Goal: Find specific page/section: Find specific page/section

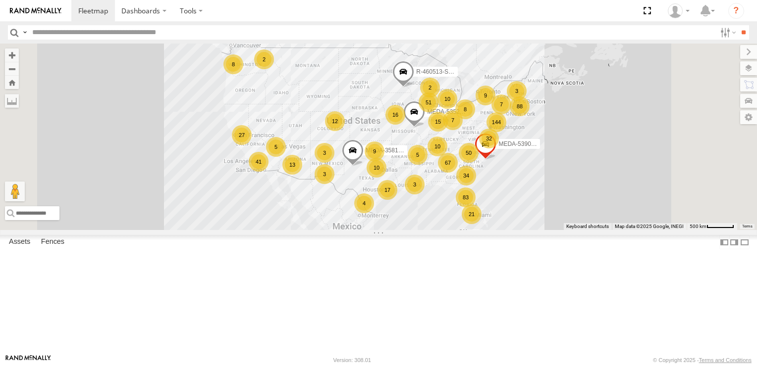
click at [496, 160] on span at bounding box center [485, 146] width 22 height 27
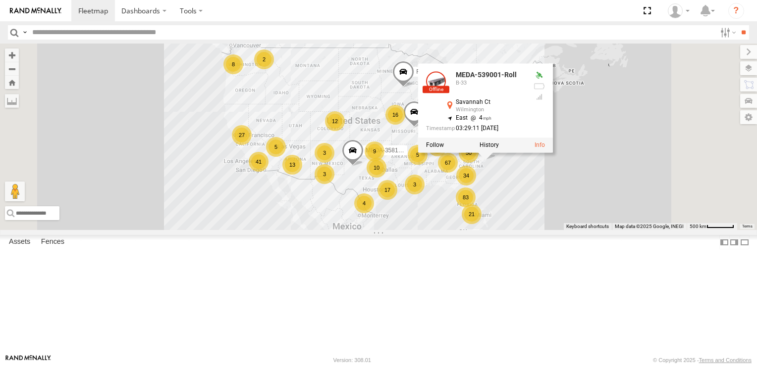
click at [716, 230] on div "67 144 16 21 88 32 83 15 10 51 41 34 50 13 17 10 8 9 27 12 5 8 3 9 2 4 3 10 2 7…" at bounding box center [378, 137] width 757 height 187
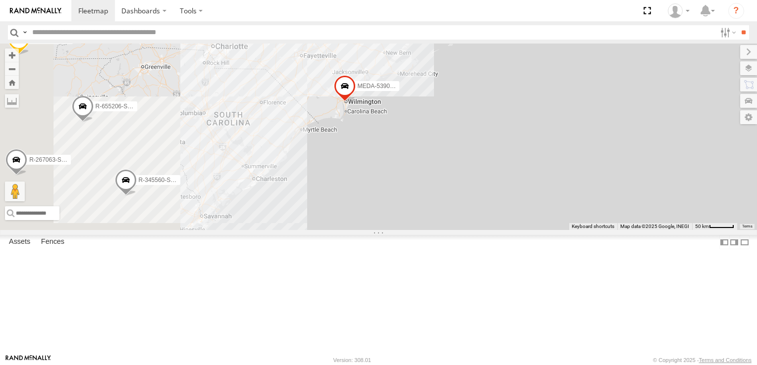
drag, startPoint x: 359, startPoint y: 175, endPoint x: 694, endPoint y: 193, distance: 335.7
click at [694, 193] on div "MEDA-358103-Roll MEDA-535204-Roll R-460513-Swing MEDA-539001-Roll MEDA-534027-R…" at bounding box center [378, 137] width 757 height 187
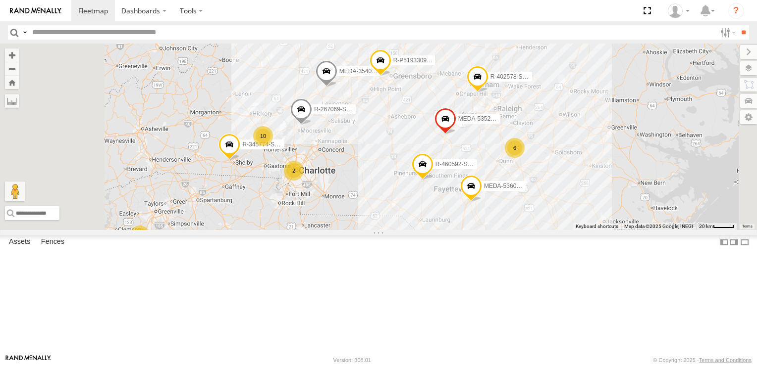
drag, startPoint x: 597, startPoint y: 123, endPoint x: 613, endPoint y: 284, distance: 161.2
click at [614, 230] on div "MEDA-358103-Roll MEDA-535204-Roll R-460513-Swing MEDA-539001-Roll MEDA-534027-R…" at bounding box center [378, 137] width 757 height 187
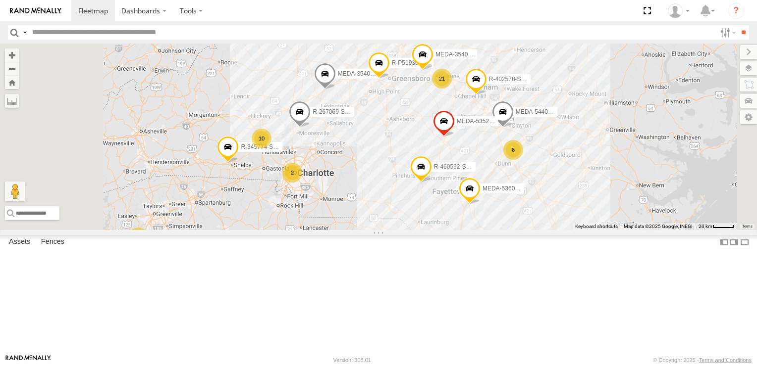
click at [455, 137] on span at bounding box center [444, 123] width 22 height 27
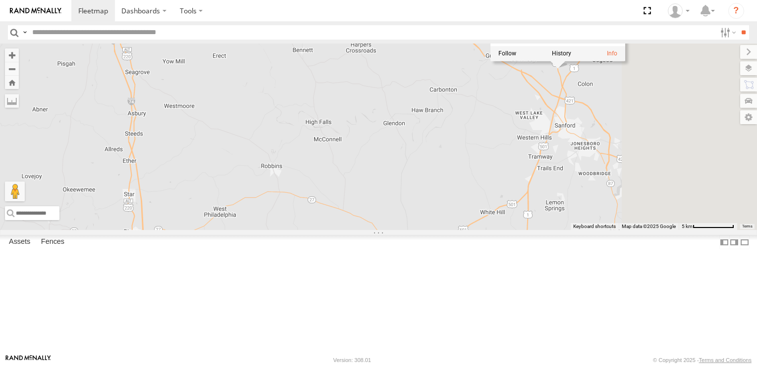
drag, startPoint x: 566, startPoint y: 122, endPoint x: 446, endPoint y: 330, distance: 240.9
click at [446, 230] on div "MEDA-358103-Roll MEDA-535204-Roll R-460513-Swing MEDA-539001-Roll MEDA-534027-R…" at bounding box center [378, 137] width 757 height 187
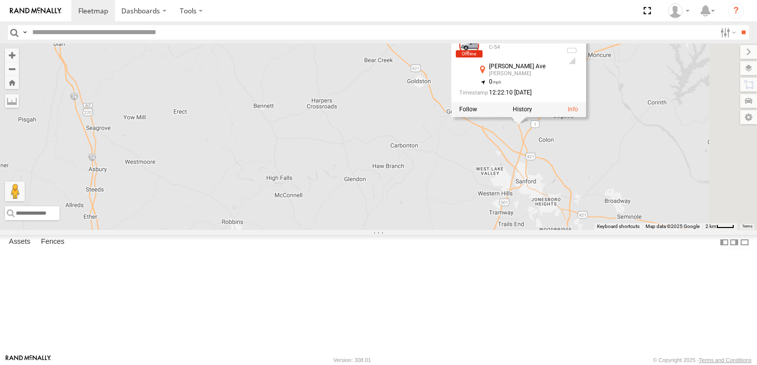
drag, startPoint x: 532, startPoint y: 190, endPoint x: 476, endPoint y: 264, distance: 93.7
click at [476, 230] on div "MEDA-358103-Roll MEDA-535204-Roll R-460513-Swing MEDA-539001-Roll MEDA-534027-R…" at bounding box center [378, 137] width 757 height 187
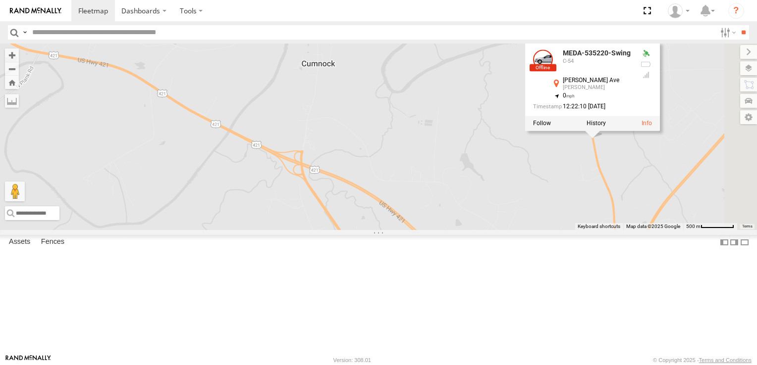
drag, startPoint x: 598, startPoint y: 163, endPoint x: 203, endPoint y: 371, distance: 446.7
click at [203, 365] on html "Dashboards" at bounding box center [378, 182] width 757 height 365
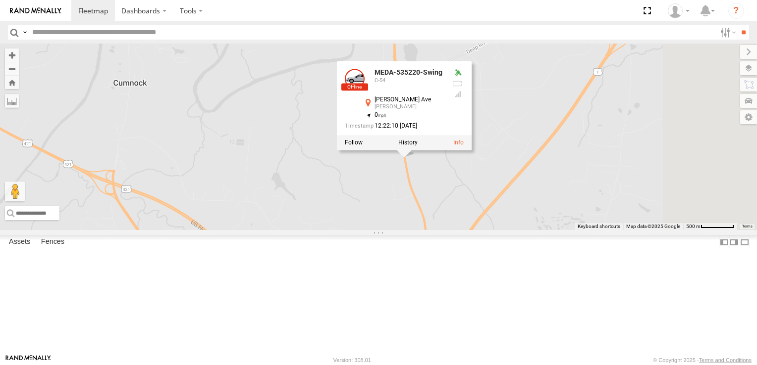
drag, startPoint x: 524, startPoint y: 214, endPoint x: 336, endPoint y: 231, distance: 188.4
click at [337, 230] on div "MEDA-358103-Roll MEDA-535204-Roll R-460513-Swing MEDA-539001-Roll MEDA-534027-R…" at bounding box center [378, 137] width 757 height 187
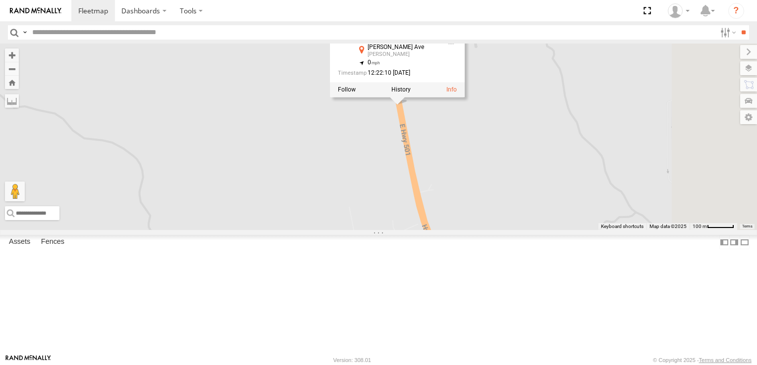
drag, startPoint x: 566, startPoint y: 159, endPoint x: 331, endPoint y: 268, distance: 259.4
click at [331, 230] on div "MEDA-358103-Roll MEDA-535204-Roll R-460513-Swing MEDA-539001-Roll MEDA-534027-R…" at bounding box center [378, 137] width 757 height 187
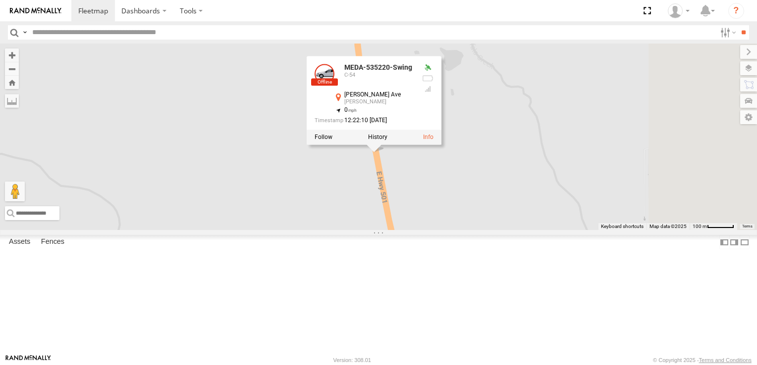
drag, startPoint x: 607, startPoint y: 217, endPoint x: 584, endPoint y: 270, distance: 58.1
click at [584, 230] on div "MEDA-358103-Roll MEDA-535204-Roll R-460513-Swing MEDA-539001-Roll MEDA-534027-R…" at bounding box center [378, 137] width 757 height 187
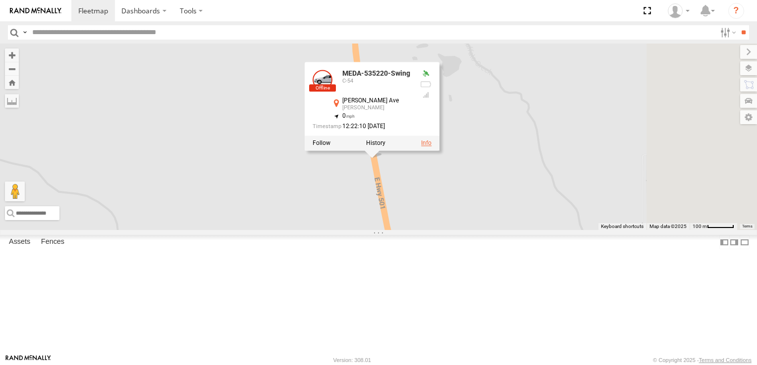
click at [431, 147] on link at bounding box center [426, 143] width 10 height 7
